Goal: Find specific page/section: Find specific page/section

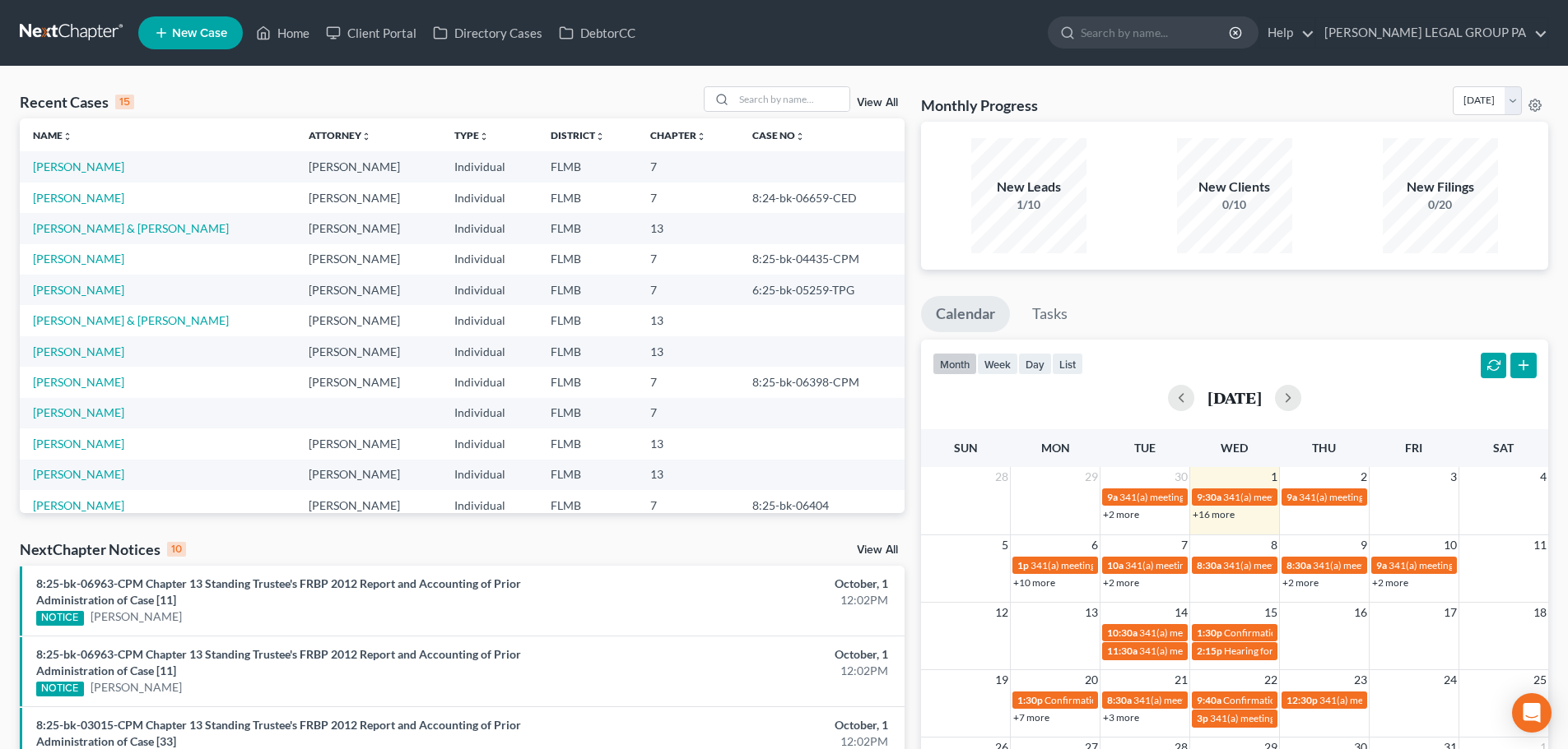
click at [351, 12] on ul "New Case Home Client Portal Directory Cases DebtorCC - No Result - See all resu…" at bounding box center [843, 33] width 1409 height 43
click at [351, 21] on link "Client Portal" at bounding box center [371, 32] width 107 height 29
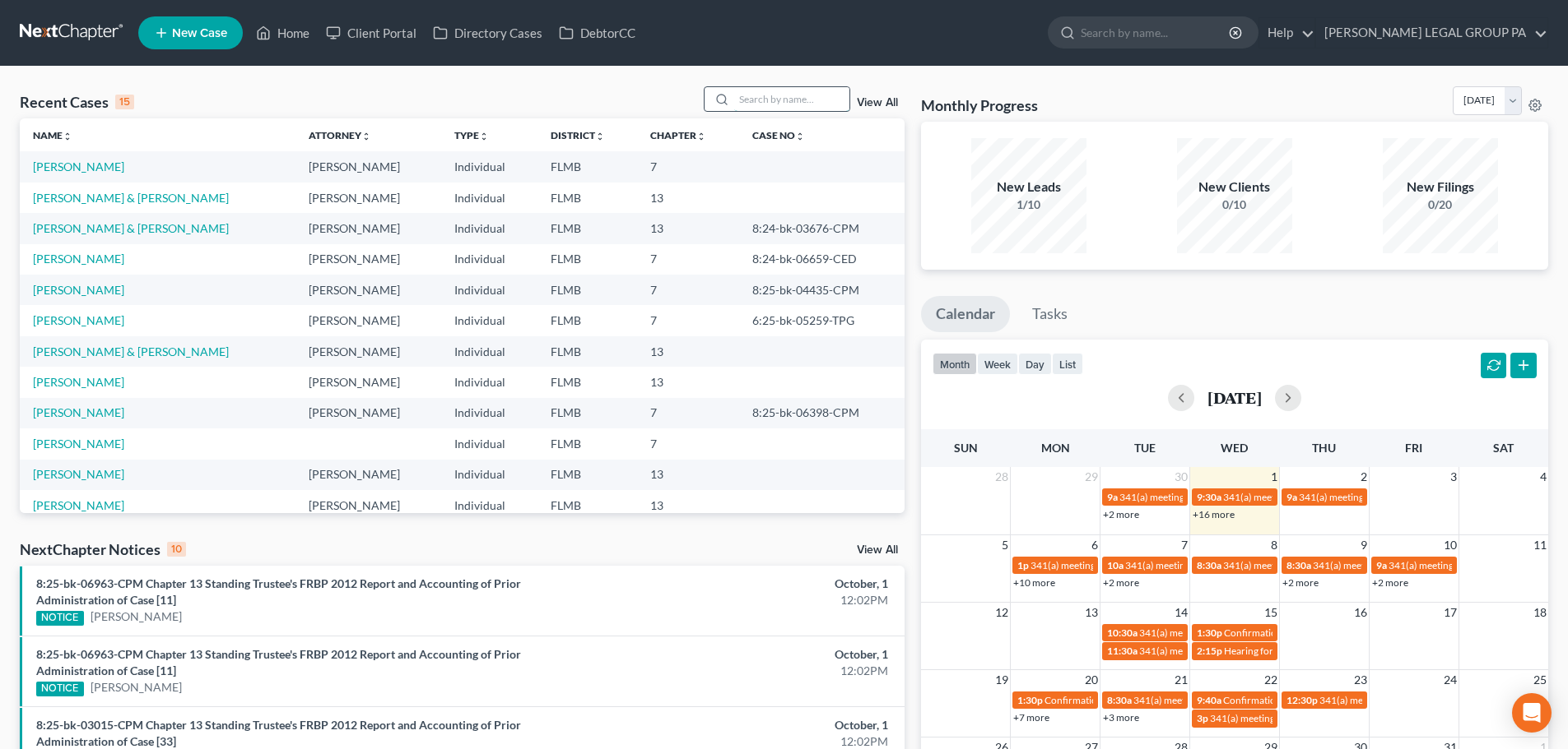
click at [789, 103] on input "search" at bounding box center [791, 99] width 115 height 24
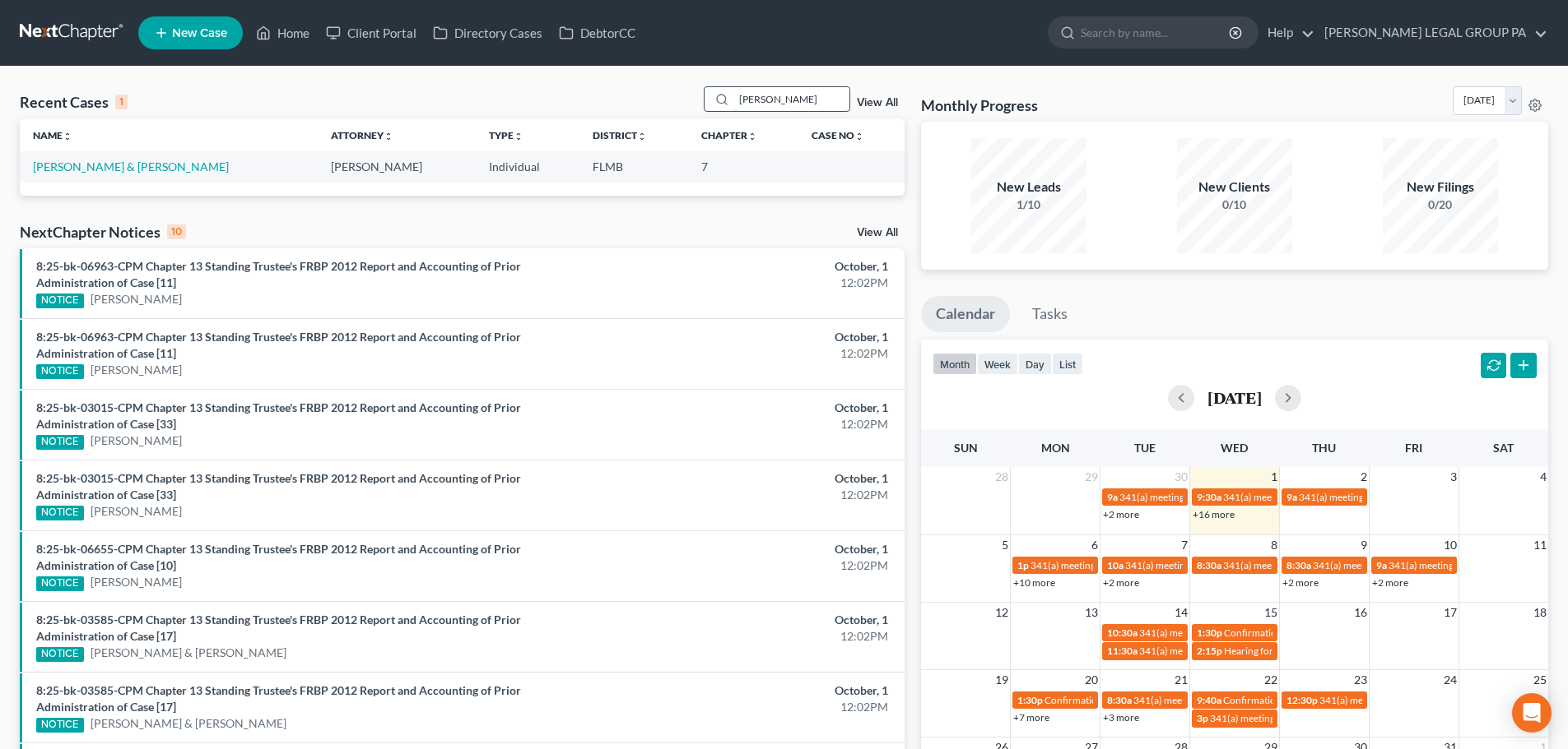
click at [770, 97] on input "CONNORS" at bounding box center [791, 99] width 115 height 24
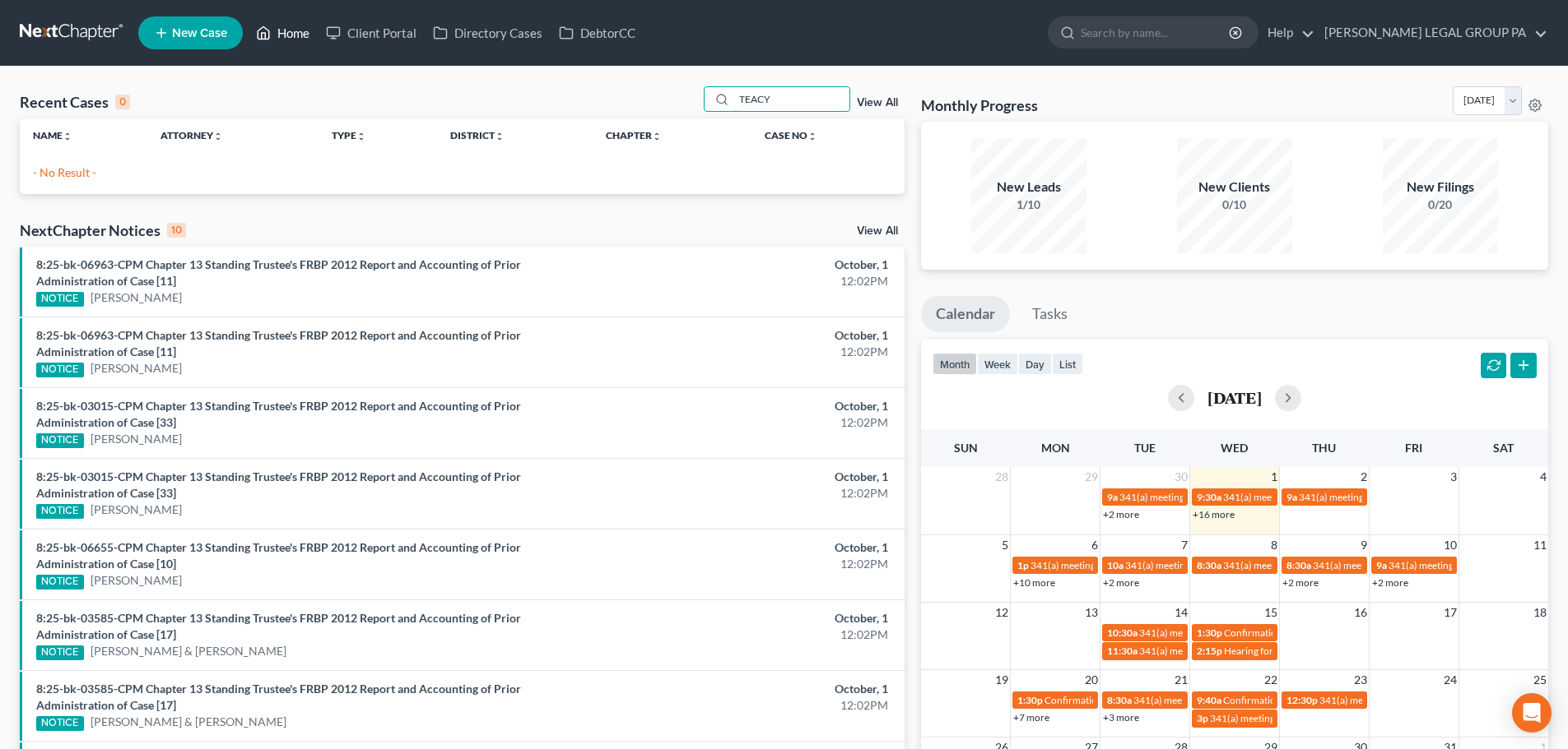
type input "TEACY"
click at [310, 37] on link "Home" at bounding box center [283, 32] width 70 height 29
click at [357, 37] on link "Client Portal" at bounding box center [371, 32] width 107 height 29
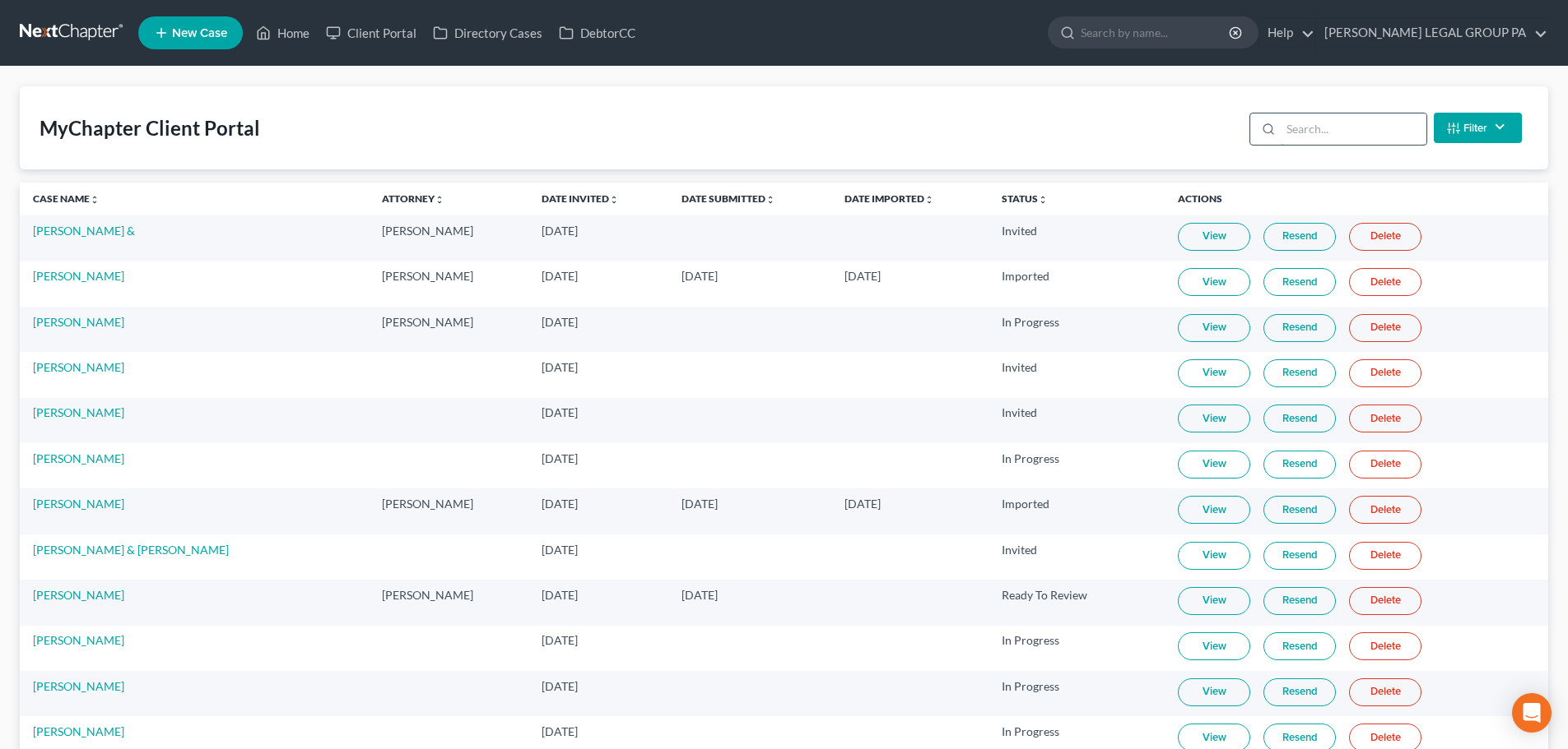
click at [1290, 135] on input "search" at bounding box center [1353, 128] width 145 height 31
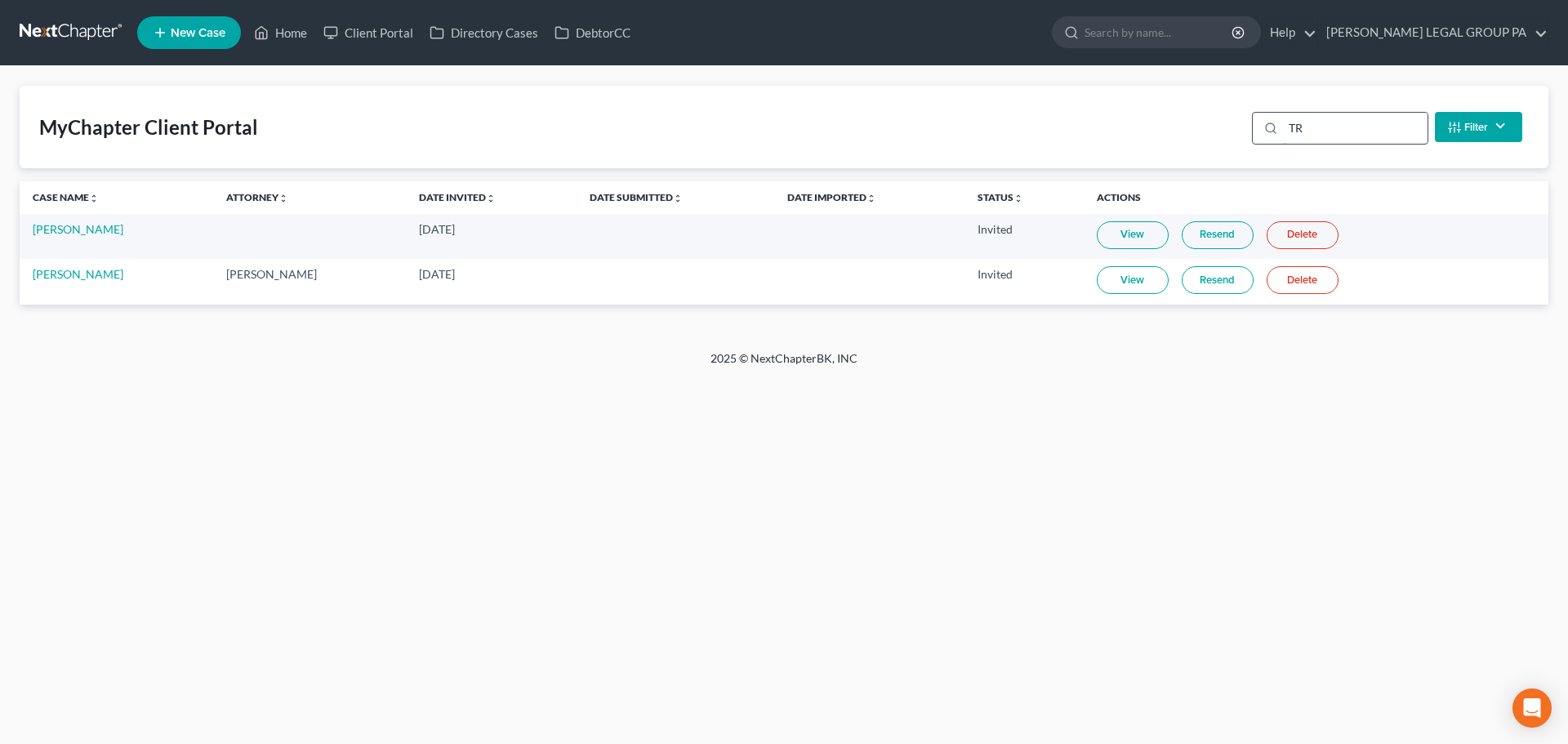
type input "T"
